Goal: Navigation & Orientation: Find specific page/section

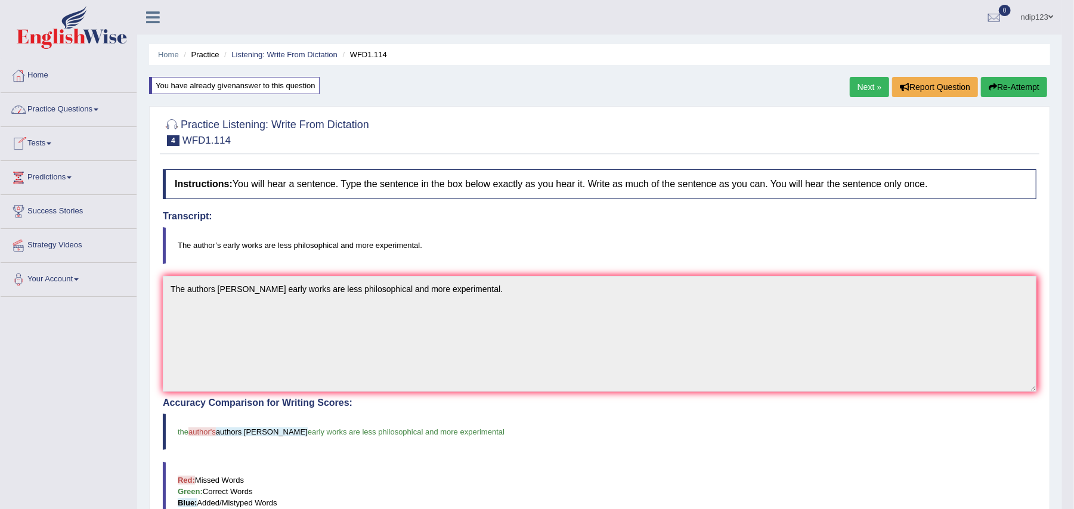
click at [76, 101] on link "Practice Questions" at bounding box center [69, 108] width 136 height 30
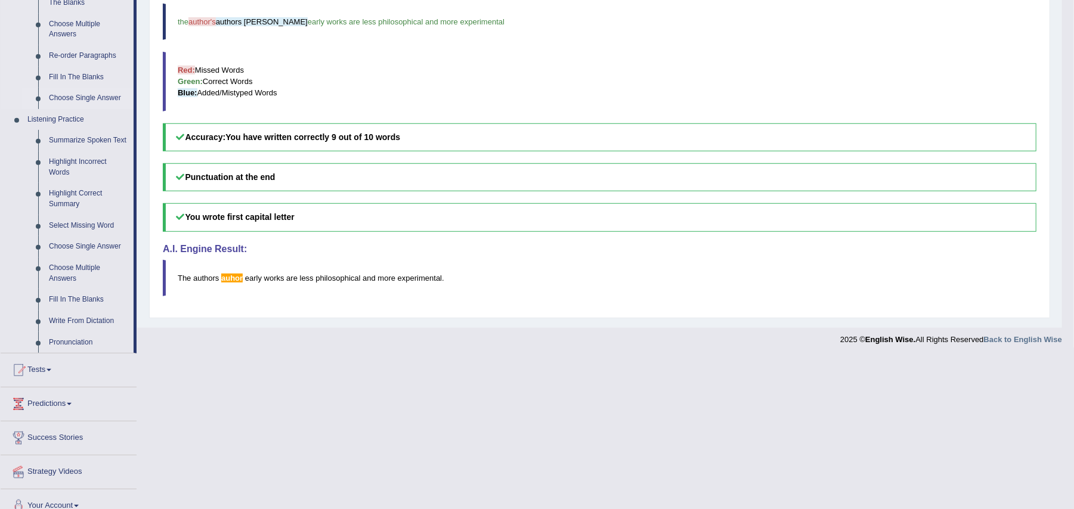
scroll to position [427, 0]
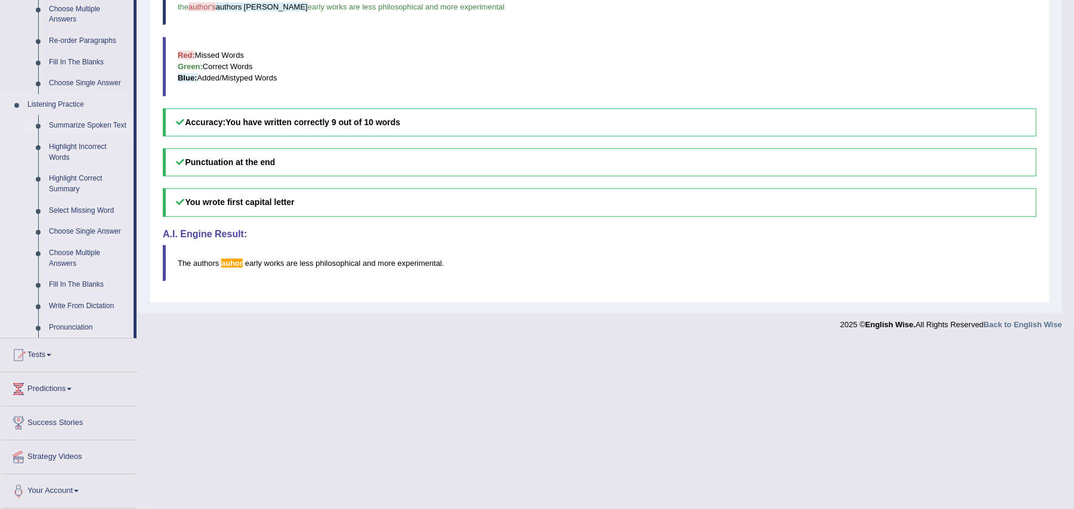
click at [89, 127] on link "Summarize Spoken Text" at bounding box center [89, 125] width 90 height 21
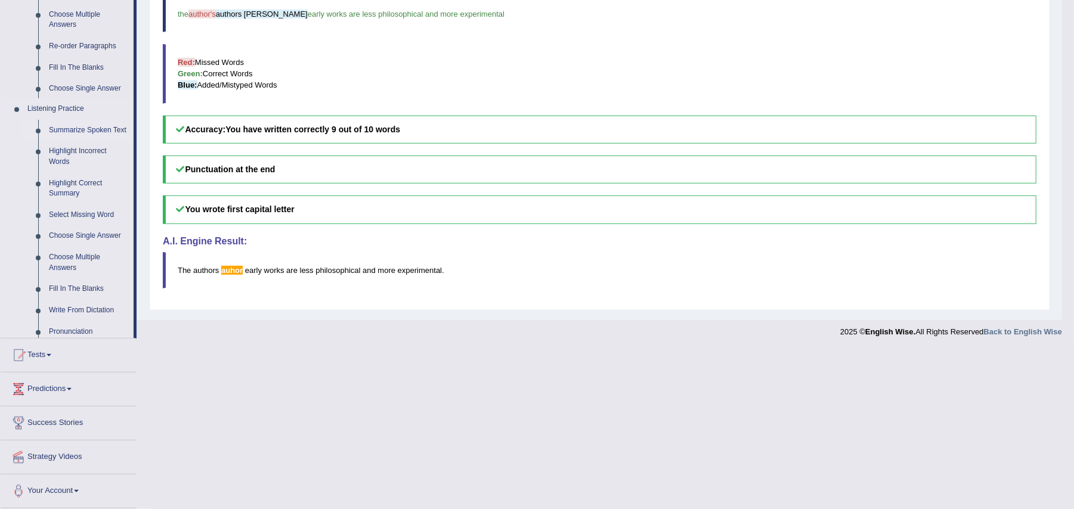
scroll to position [262, 0]
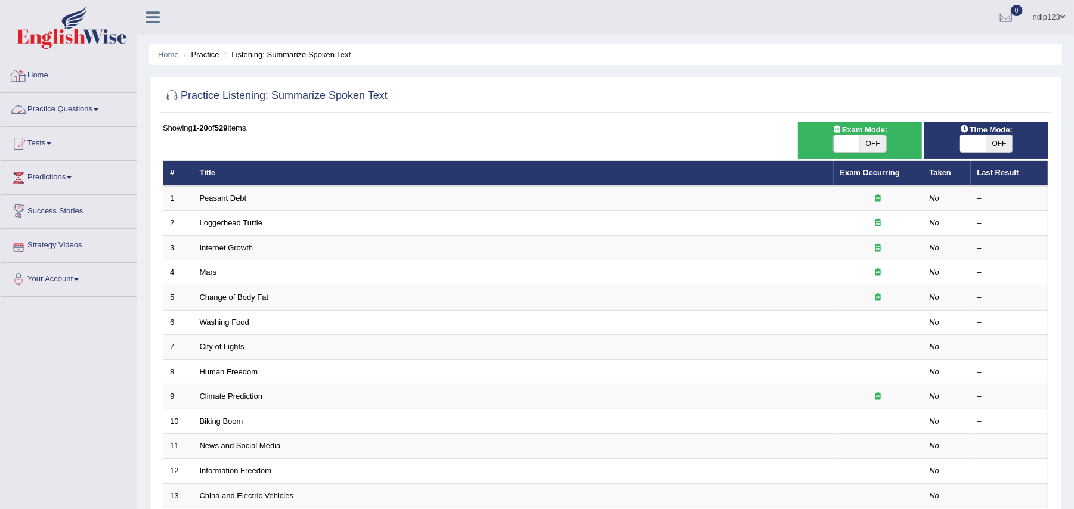
click at [66, 81] on link "Home" at bounding box center [69, 74] width 136 height 30
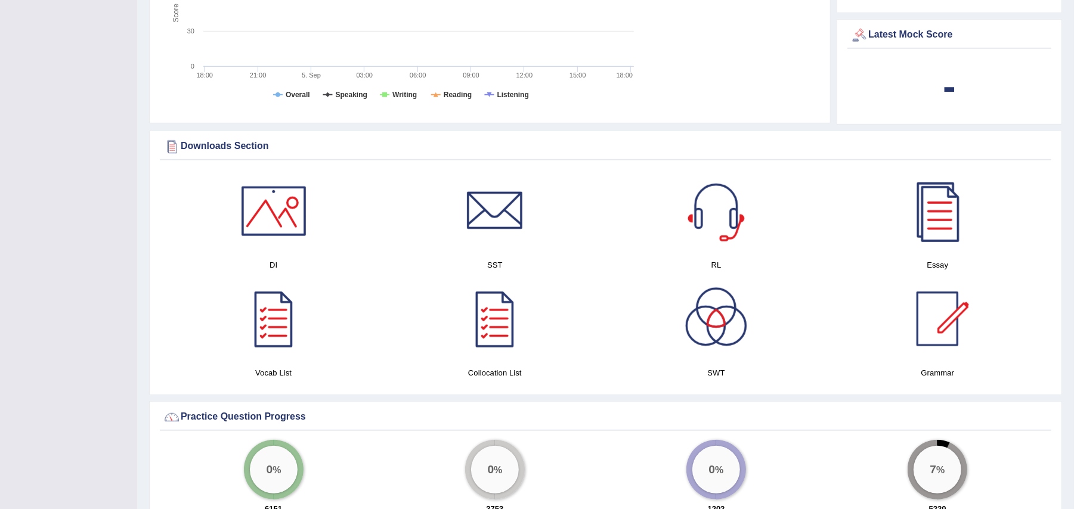
scroll to position [159, 0]
